Goal: Obtain resource: Obtain resource

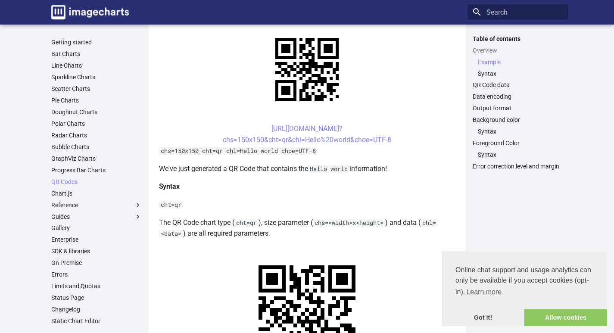
scroll to position [86, 0]
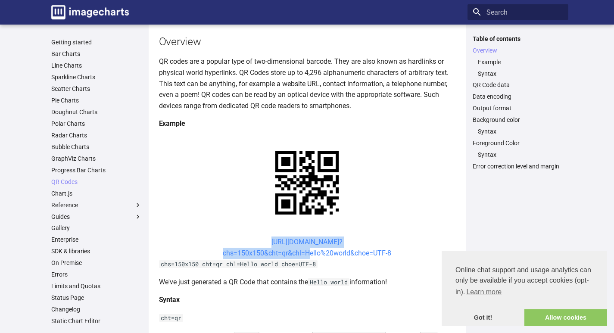
drag, startPoint x: 254, startPoint y: 159, endPoint x: 304, endPoint y: 169, distance: 50.6
click at [304, 237] on center "[URL][DOMAIN_NAME]? chs=150x150&cht=qr&chl=Hello%20world&choe=UTF-8" at bounding box center [307, 248] width 296 height 22
copy link "[URL][DOMAIN_NAME]? chs=150x150&cht=qr&chl="
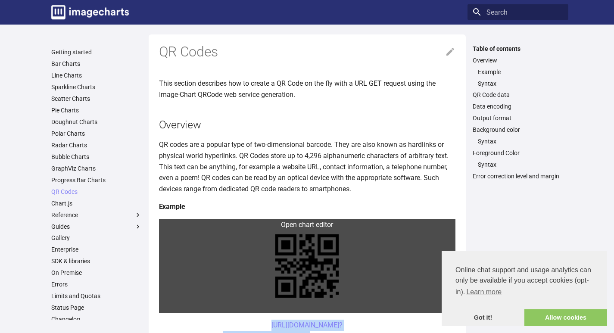
scroll to position [0, 0]
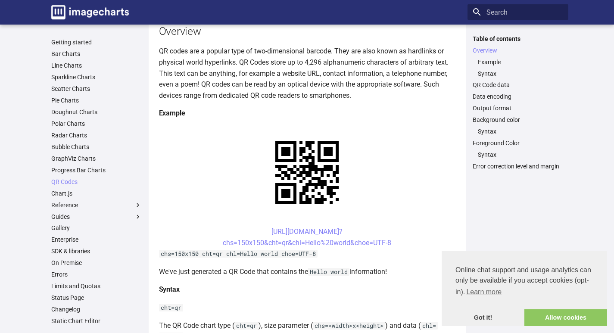
scroll to position [129, 0]
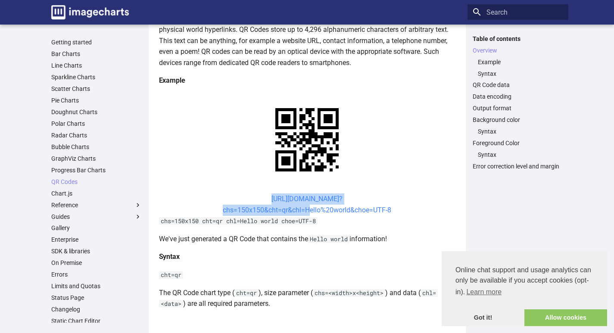
drag, startPoint x: 256, startPoint y: 198, endPoint x: 303, endPoint y: 209, distance: 48.3
click at [303, 209] on center "[URL][DOMAIN_NAME]? chs=150x150&cht=qr&chl=Hello%20world&choe=UTF-8" at bounding box center [307, 204] width 296 height 22
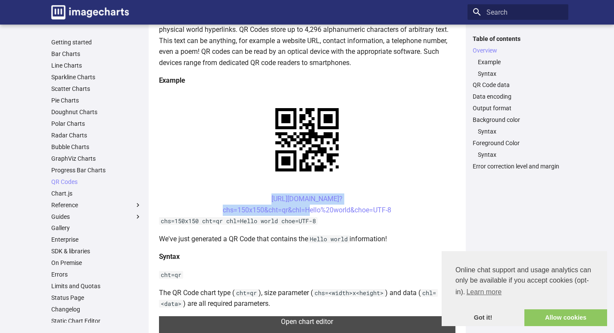
copy link "[URL][DOMAIN_NAME]? chs=150x150&cht=qr&chl="
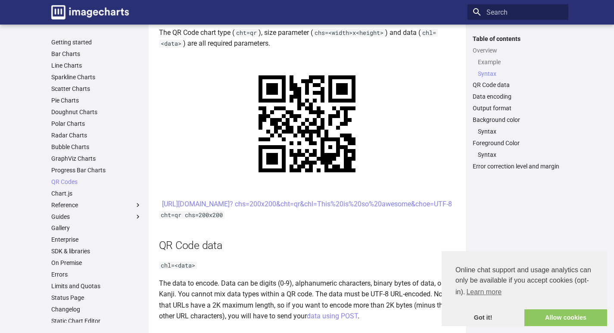
scroll to position [431, 0]
